Goal: Book appointment/travel/reservation

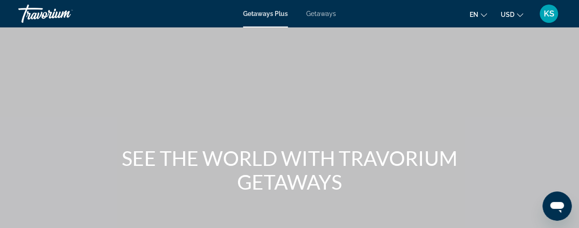
click at [314, 17] on div "Getaways Plus Getaways en English Español Français Italiano Português русский U…" at bounding box center [289, 14] width 579 height 24
click at [324, 9] on div "Getaways Plus Getaways en English Español Français Italiano Português русский U…" at bounding box center [289, 14] width 579 height 24
click at [322, 13] on span "Getaways" at bounding box center [321, 13] width 30 height 7
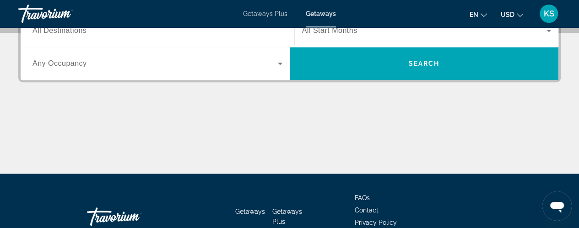
scroll to position [178, 0]
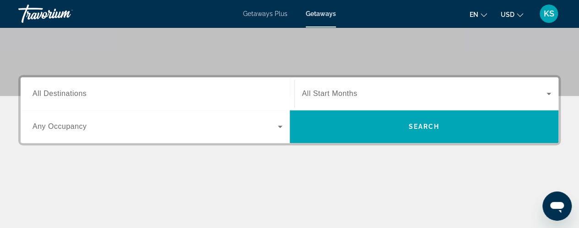
click at [223, 100] on div "Search widget" at bounding box center [157, 94] width 250 height 26
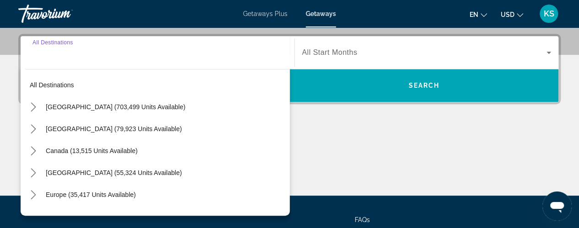
scroll to position [223, 0]
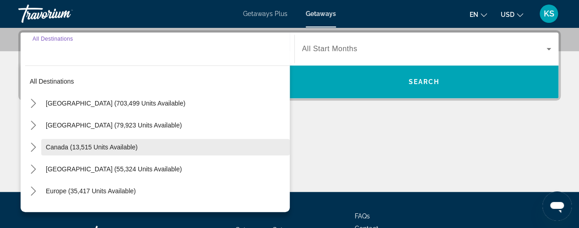
click at [195, 152] on span "Select destination: Canada (13,515 units available)" at bounding box center [165, 147] width 249 height 22
type input "**********"
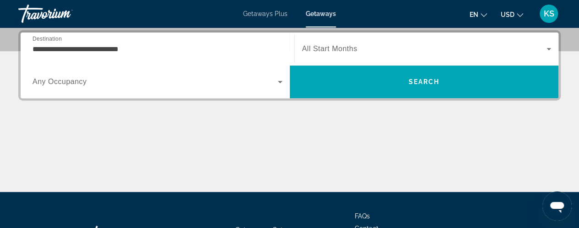
click at [328, 51] on span "All Start Months" at bounding box center [329, 49] width 55 height 8
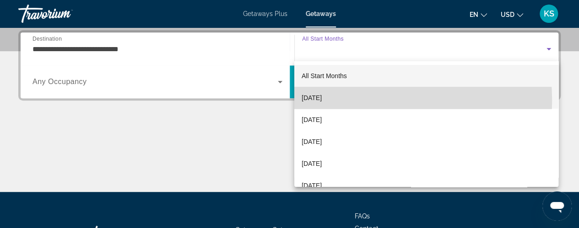
click at [318, 101] on span "[DATE]" at bounding box center [312, 97] width 20 height 11
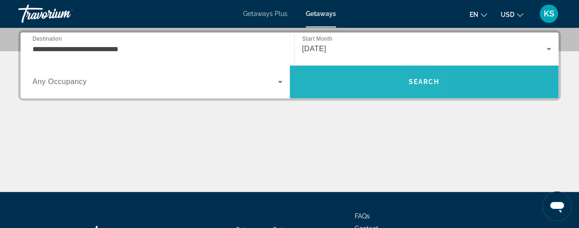
click at [330, 82] on span "Search" at bounding box center [424, 82] width 269 height 22
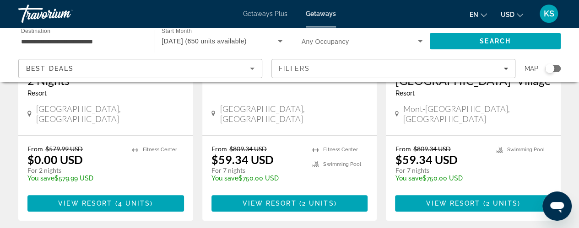
scroll to position [149, 0]
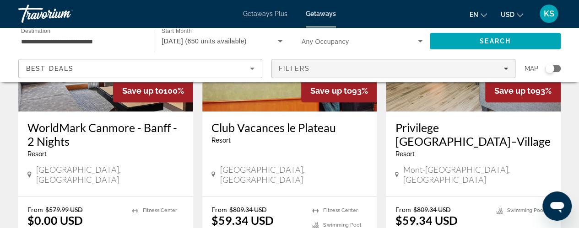
click at [339, 73] on span "Filters" at bounding box center [393, 69] width 243 height 22
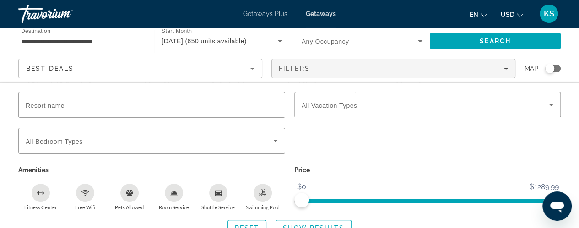
scroll to position [194, 0]
click at [344, 107] on span "All Vacation Types" at bounding box center [330, 105] width 56 height 7
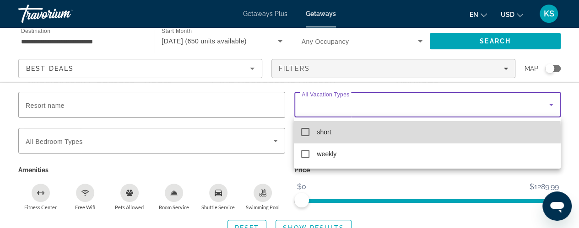
click at [319, 134] on span "short" at bounding box center [324, 132] width 14 height 11
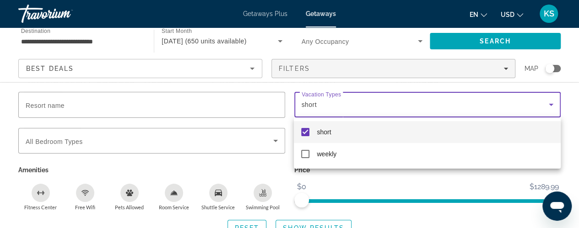
click at [556, 70] on div at bounding box center [289, 114] width 579 height 228
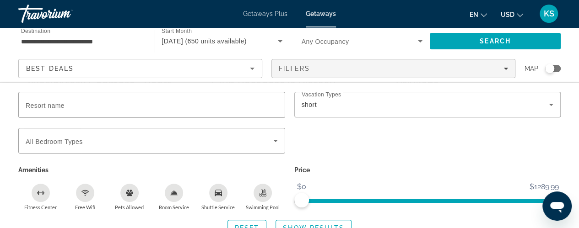
scroll to position [394, 0]
drag, startPoint x: 549, startPoint y: 68, endPoint x: 563, endPoint y: 69, distance: 13.8
click at [563, 69] on app-map-search-filters "Best Deals Filters Map Resort name Vacation Types All Vacation Types short Bedr…" at bounding box center [289, 68] width 561 height 27
click at [533, 71] on span "Map" at bounding box center [532, 68] width 14 height 13
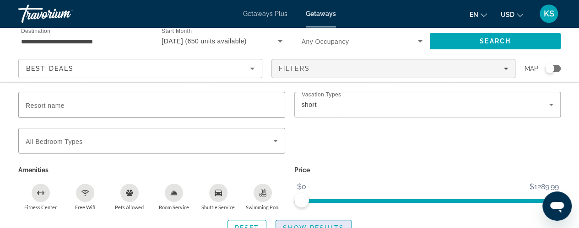
click at [301, 226] on span "Show Results" at bounding box center [313, 228] width 61 height 7
